Goal: Find specific page/section: Find specific page/section

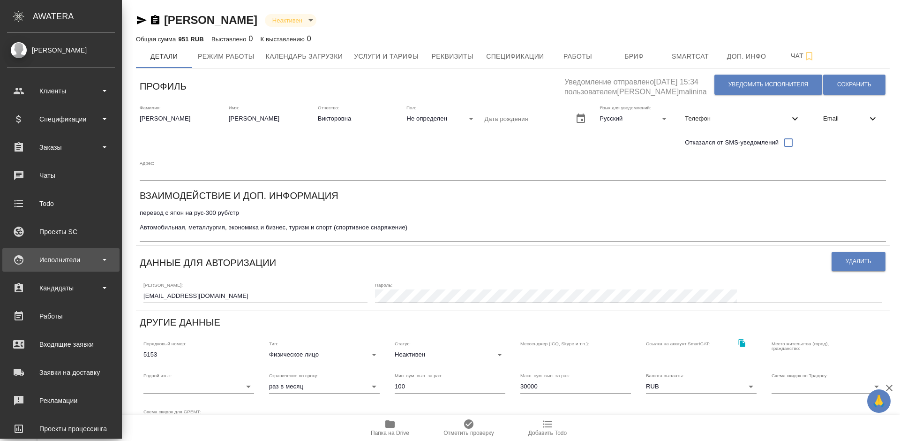
click at [57, 256] on div "Исполнители" at bounding box center [61, 260] width 108 height 14
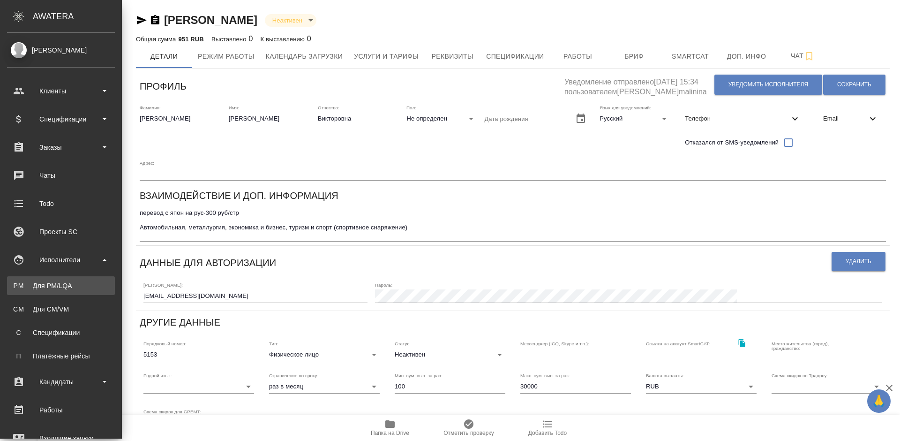
click at [80, 283] on div "Для PM/LQA" at bounding box center [61, 285] width 98 height 9
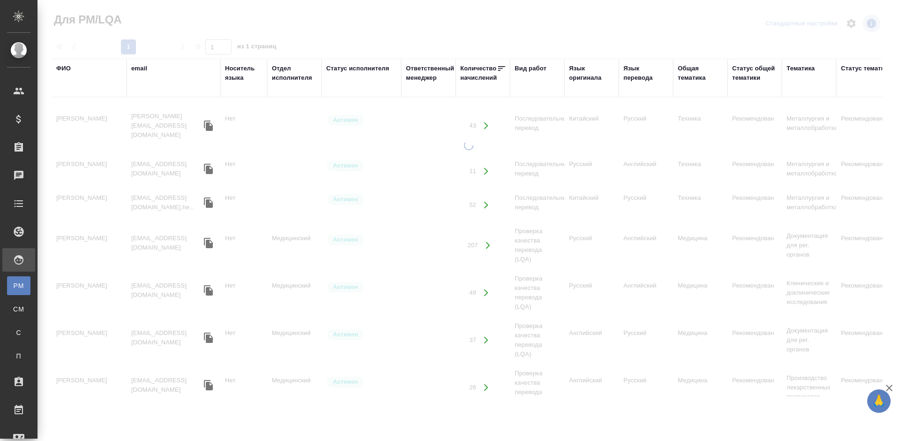
click at [68, 68] on div "ФИО" at bounding box center [63, 68] width 15 height 9
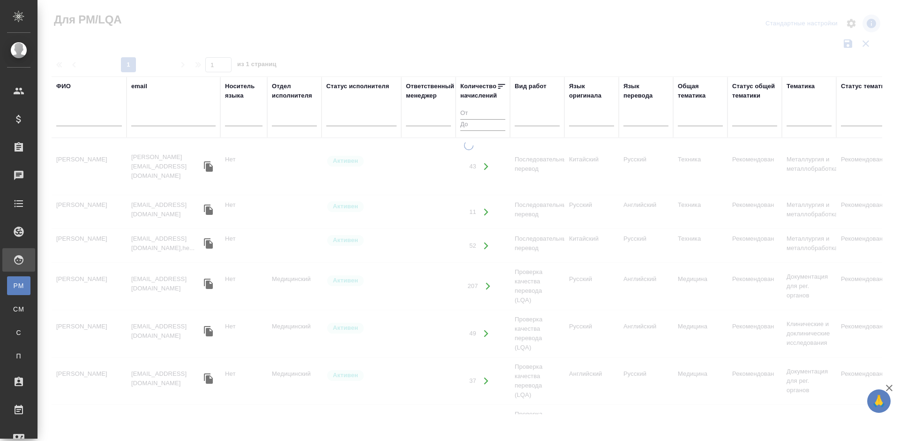
click at [97, 119] on input "text" at bounding box center [89, 120] width 66 height 12
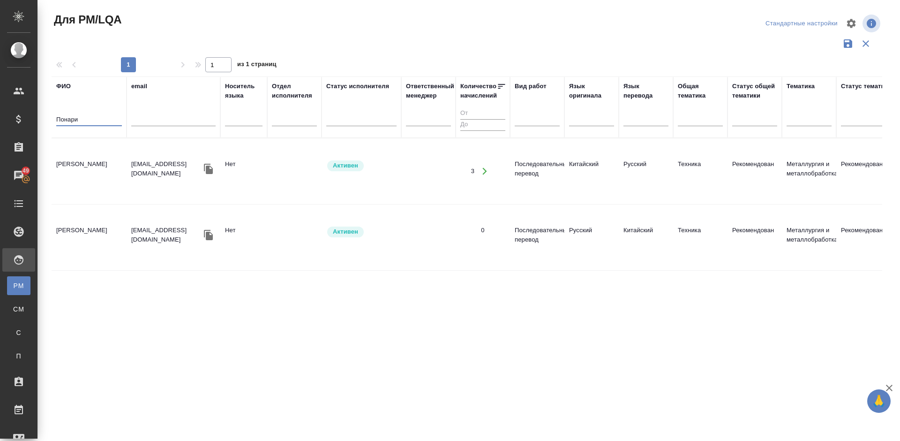
type input "Понари"
click at [107, 169] on td "[PERSON_NAME]" at bounding box center [89, 171] width 75 height 33
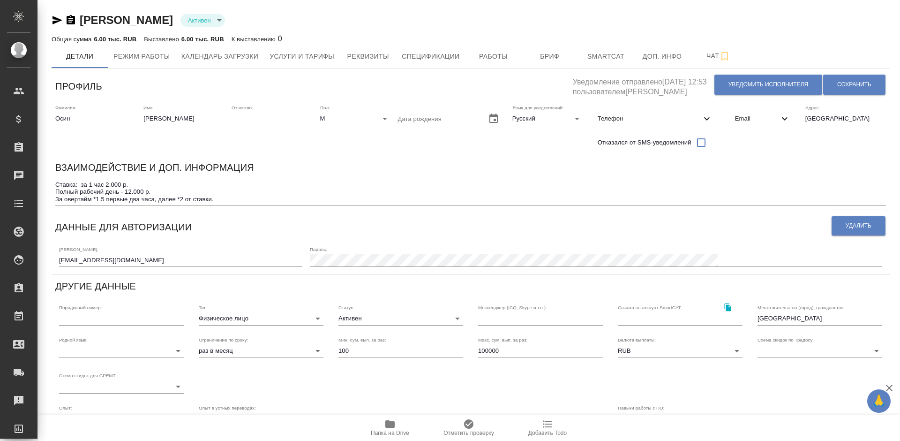
click at [392, 425] on icon "button" at bounding box center [389, 424] width 9 height 8
